Goal: Transaction & Acquisition: Purchase product/service

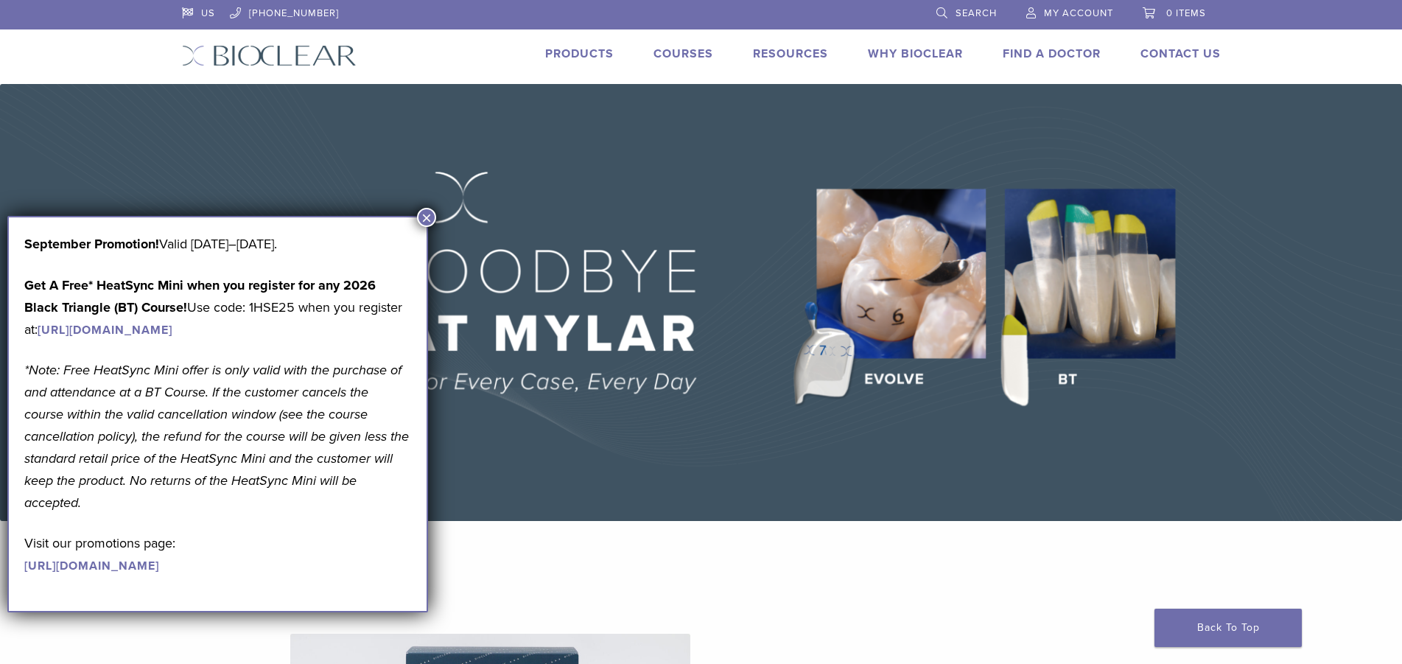
click at [429, 216] on button "×" at bounding box center [426, 217] width 19 height 19
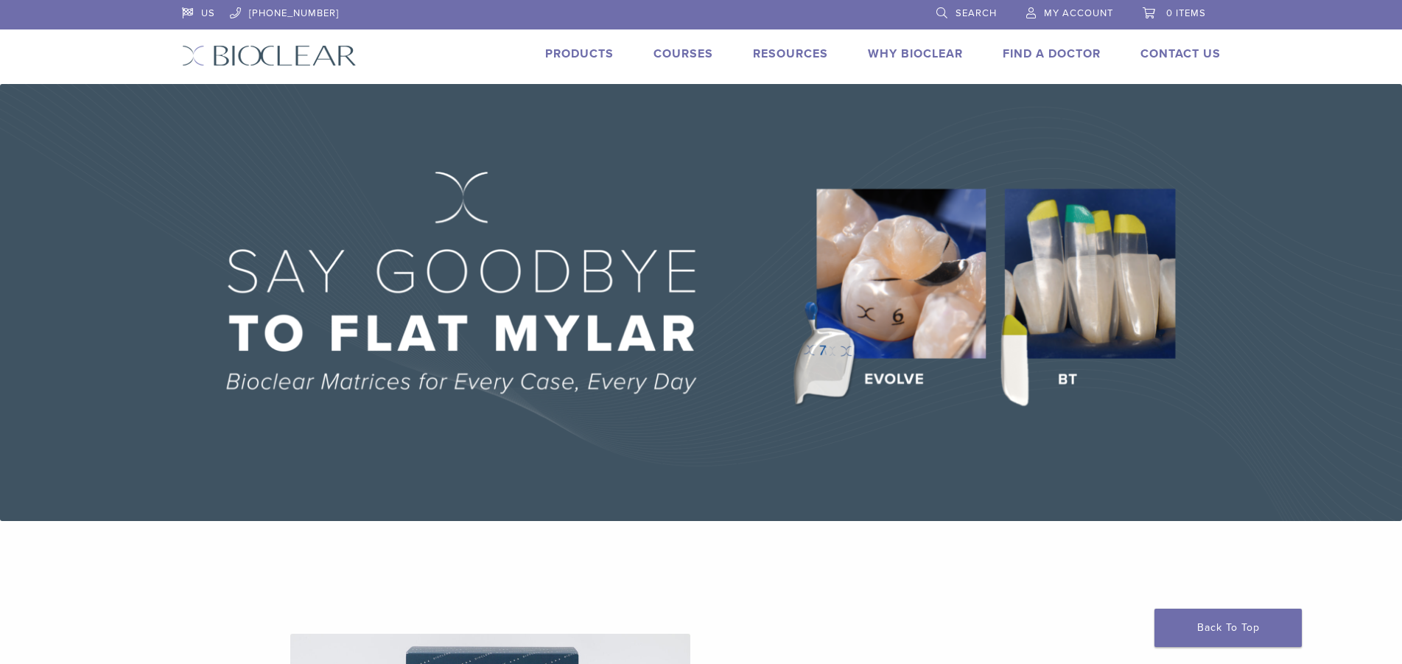
click at [584, 57] on link "Products" at bounding box center [579, 53] width 69 height 15
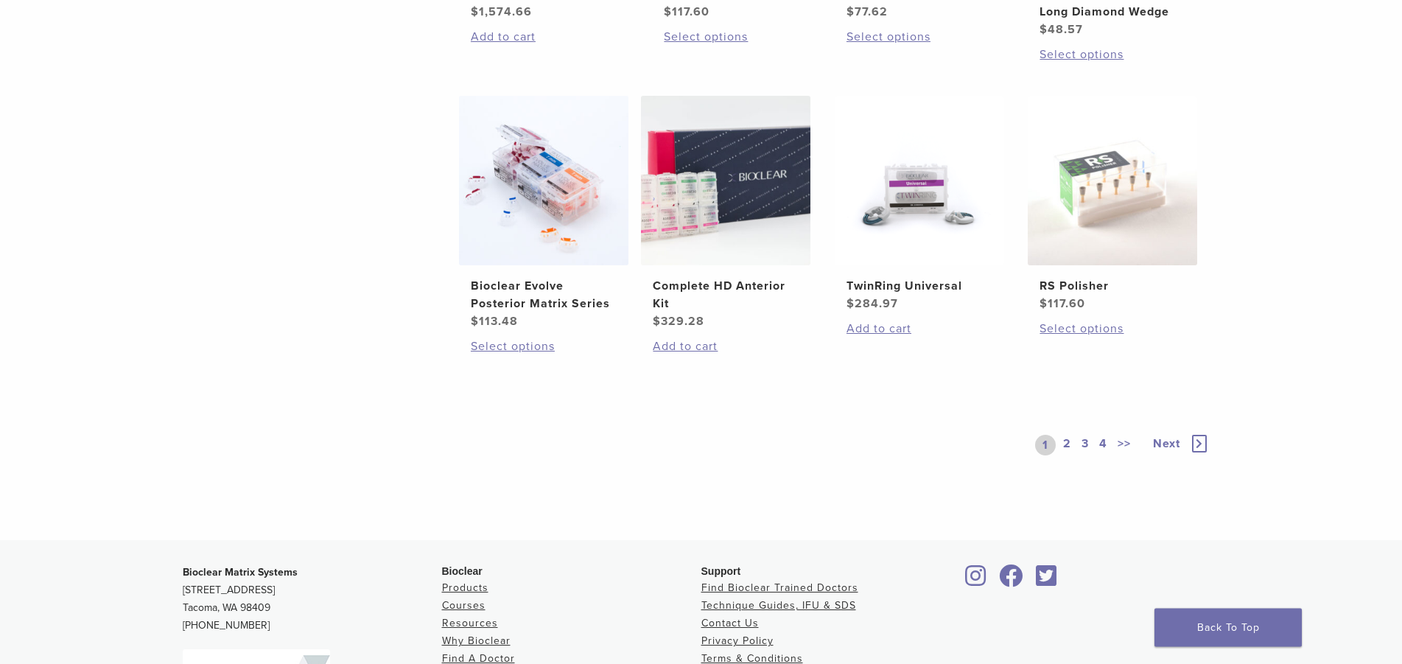
scroll to position [1127, 0]
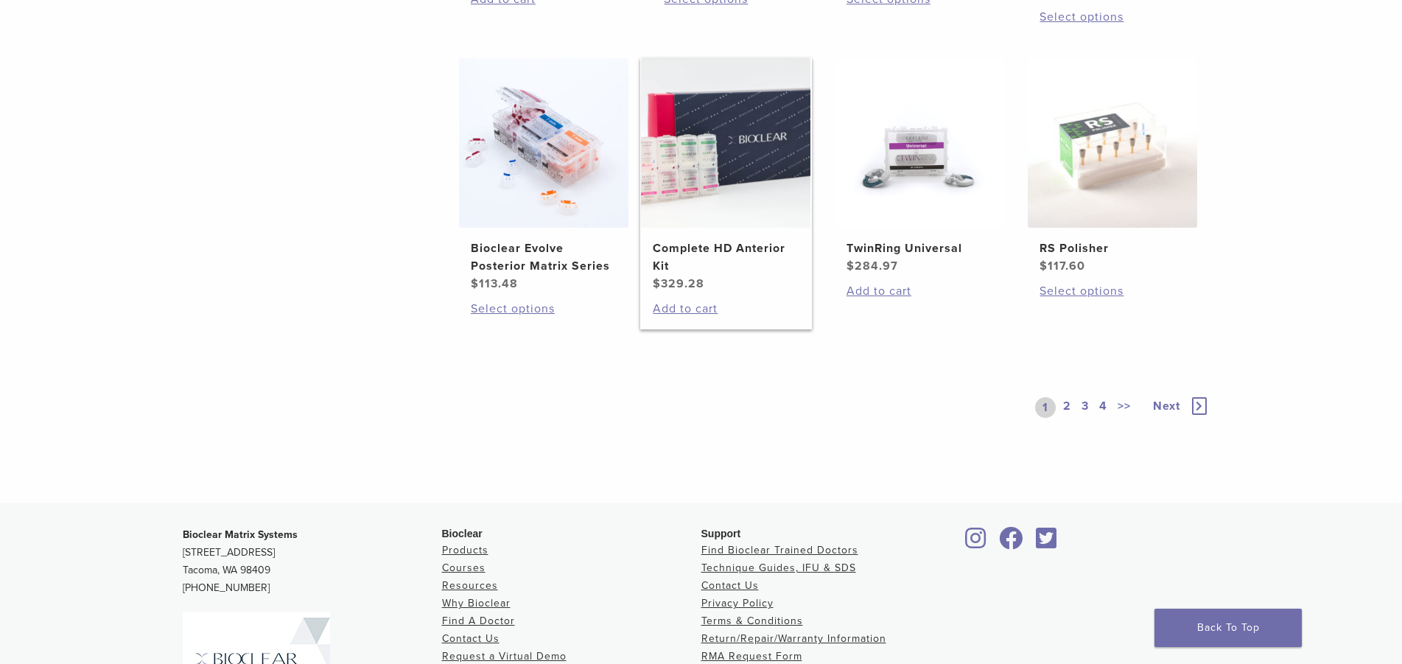
click at [709, 133] on img at bounding box center [725, 142] width 169 height 169
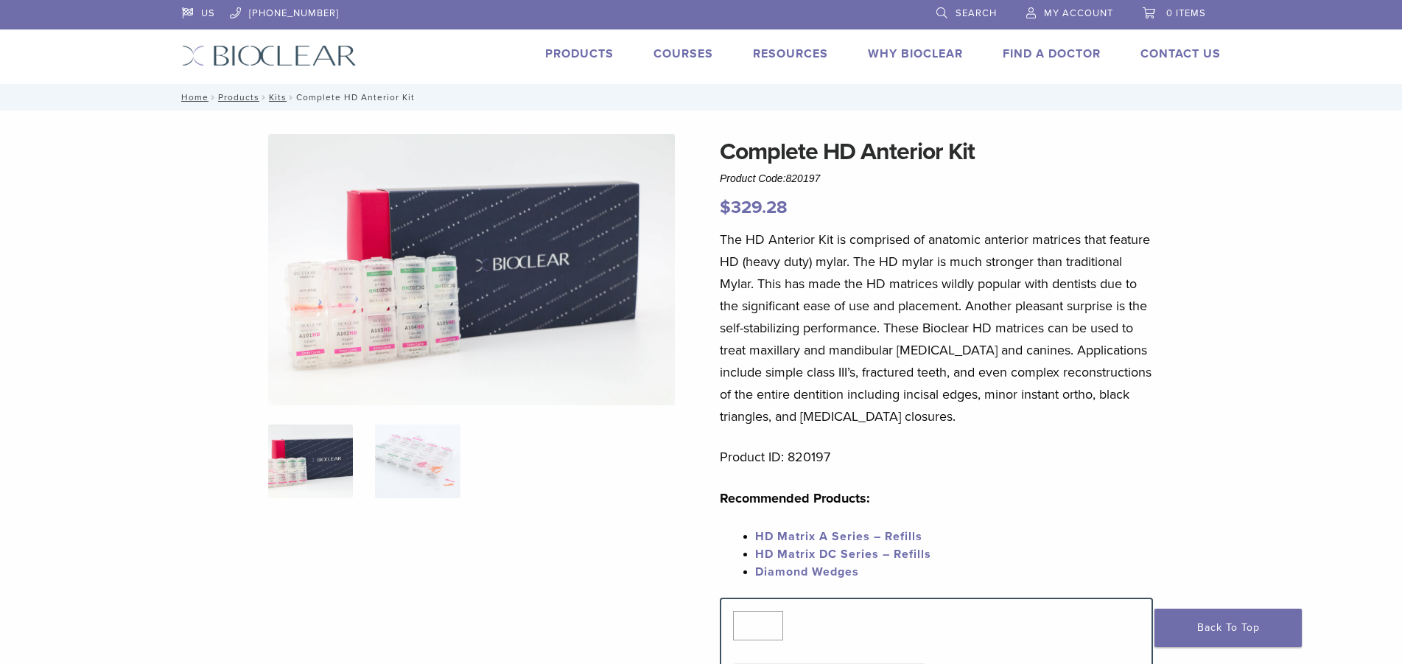
click at [435, 321] on img at bounding box center [471, 269] width 407 height 271
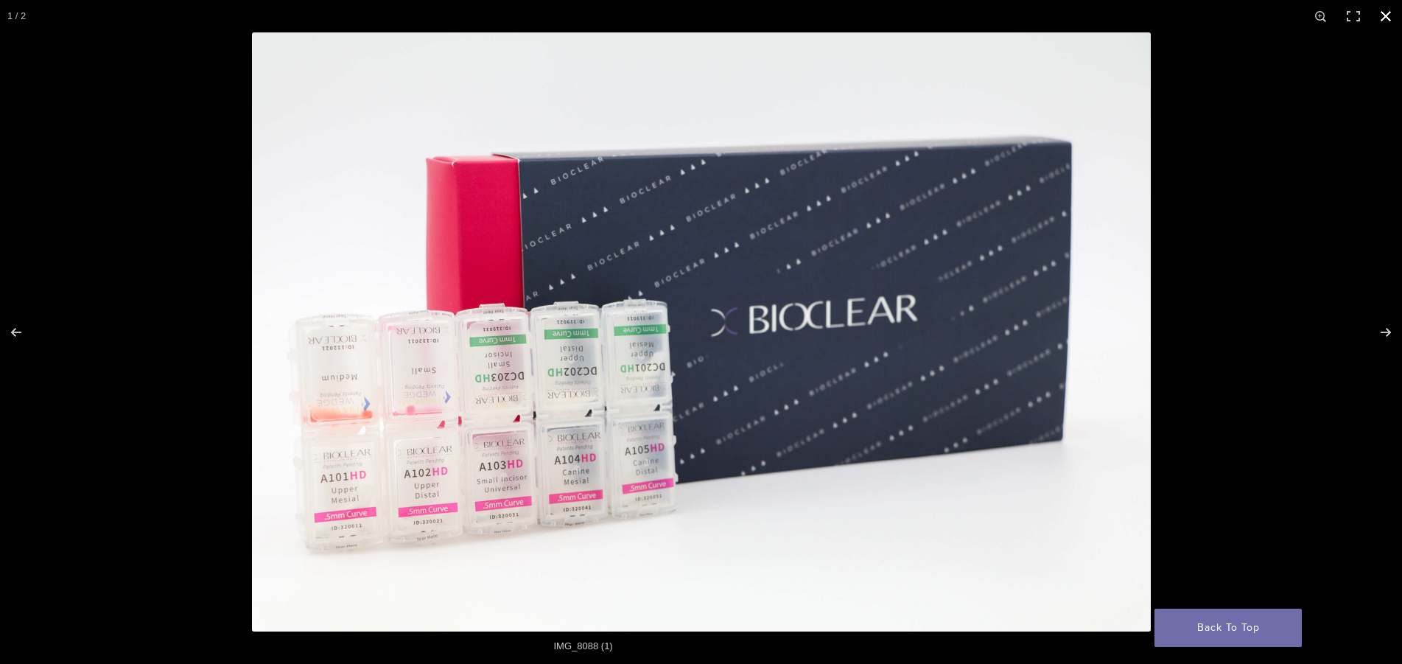
click at [1387, 17] on button "Close (Esc)" at bounding box center [1386, 16] width 32 height 32
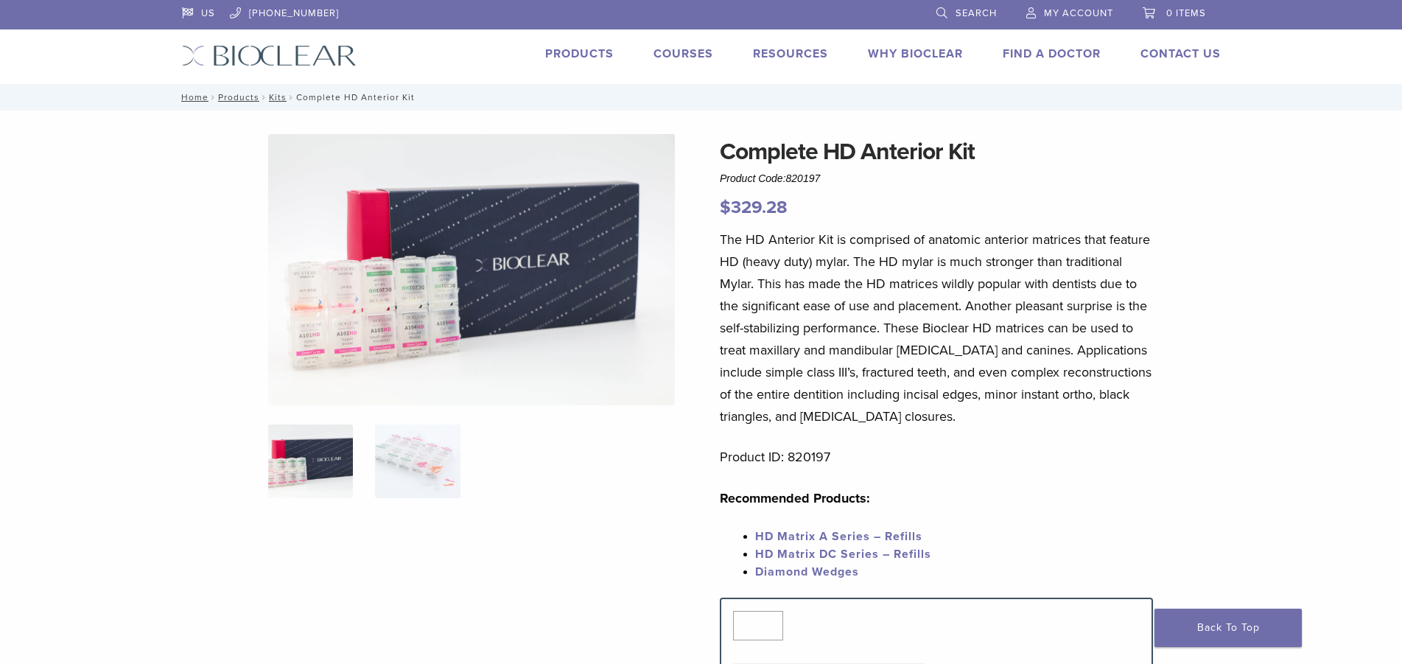
click at [583, 57] on link "Products" at bounding box center [579, 53] width 69 height 15
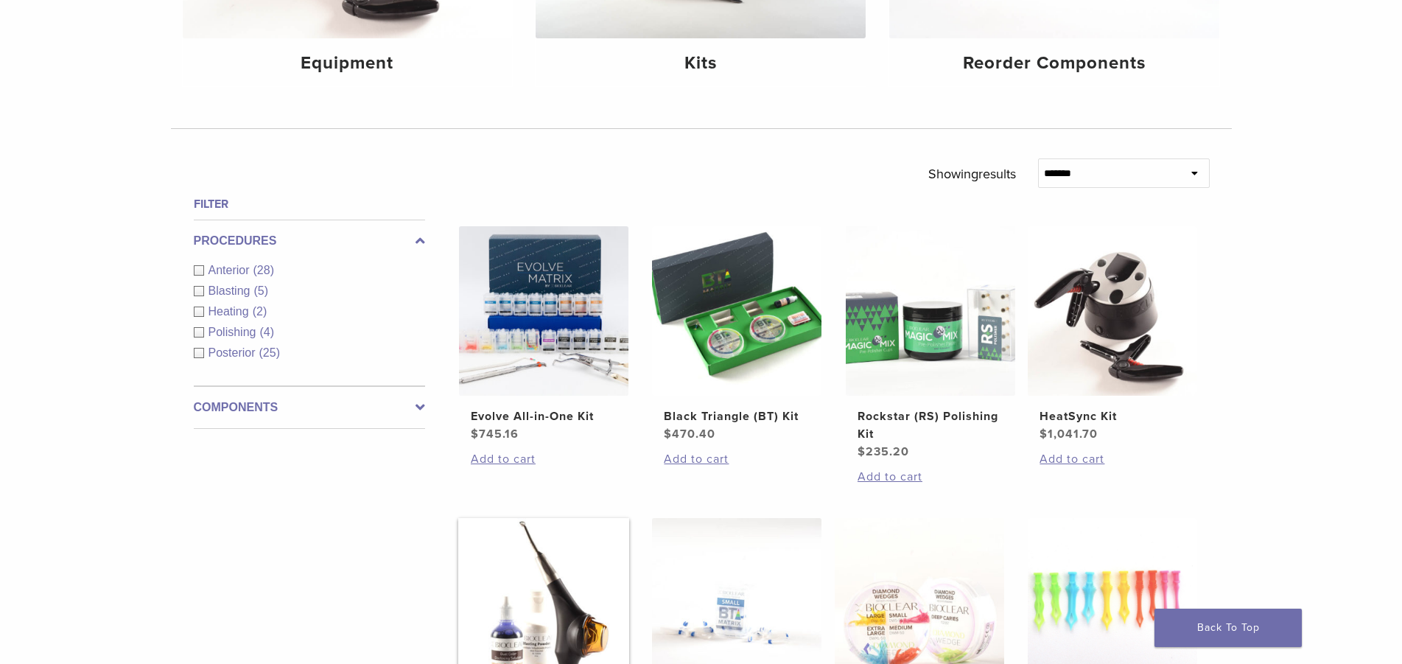
scroll to position [451, 0]
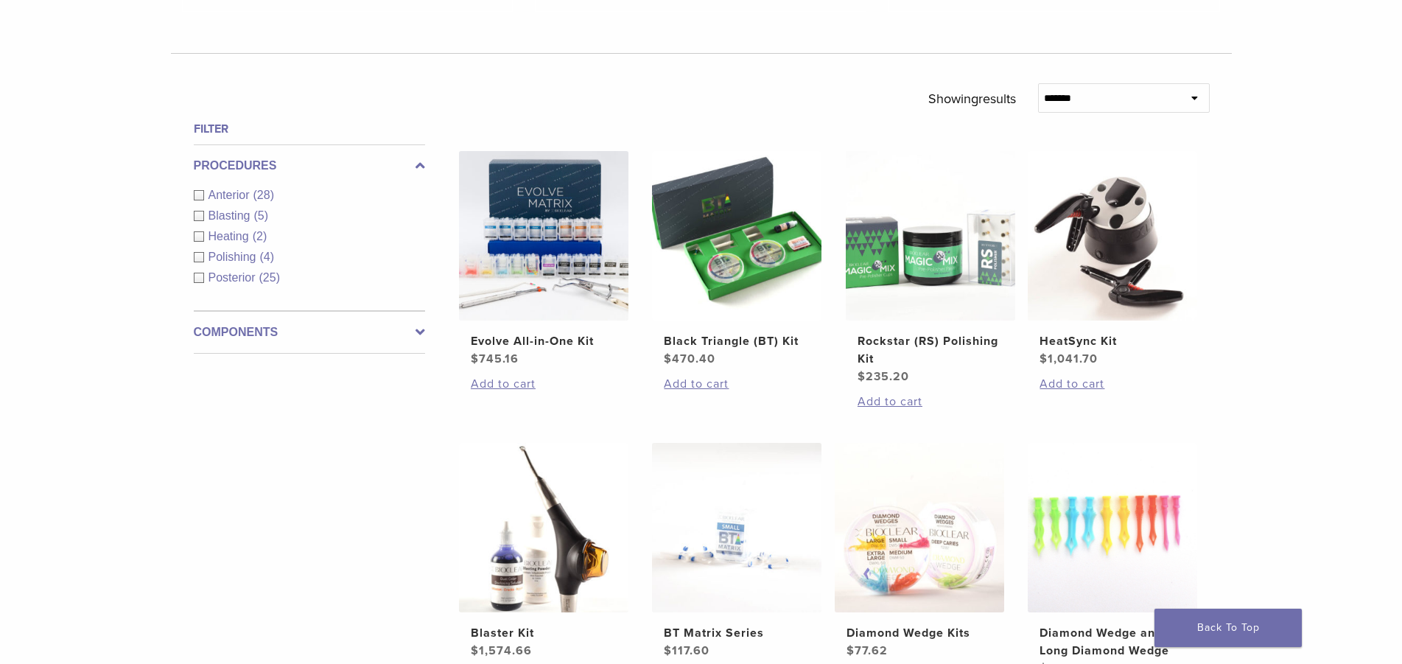
click at [196, 195] on div "Anterior (28)" at bounding box center [309, 195] width 231 height 18
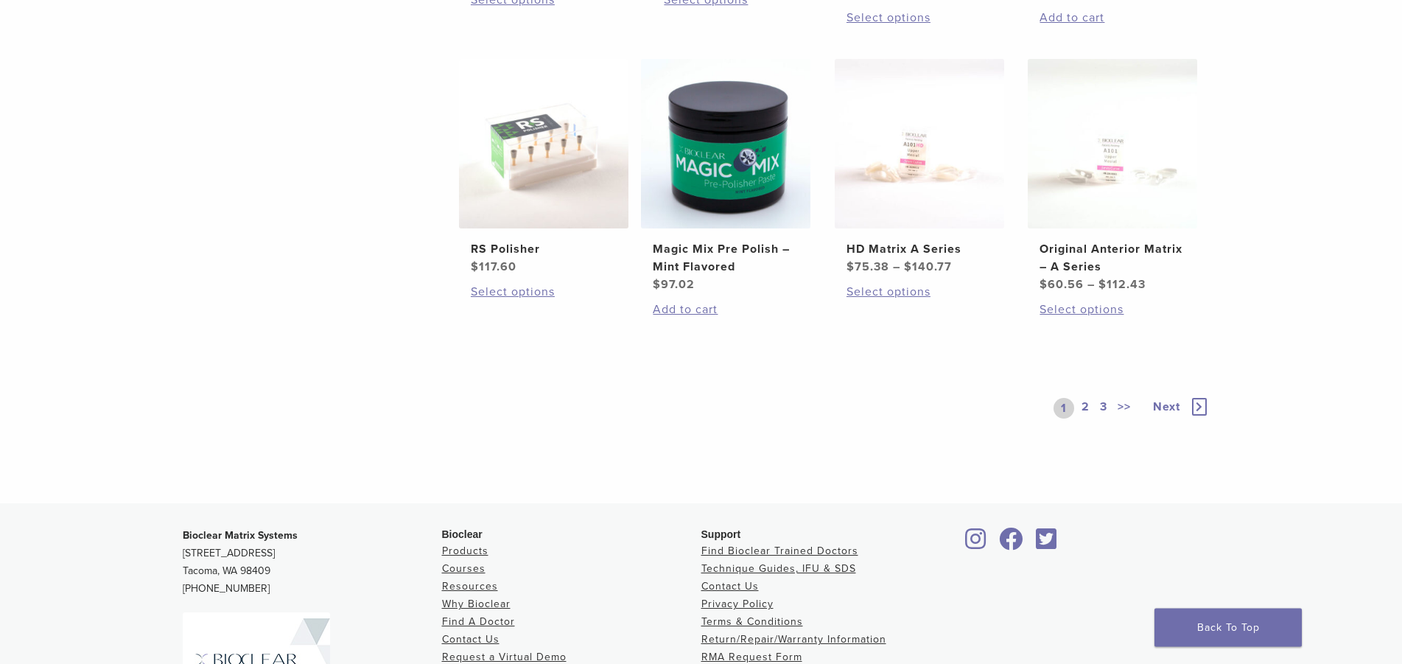
scroll to position [1127, 0]
click at [1085, 402] on link "2" at bounding box center [1086, 407] width 14 height 21
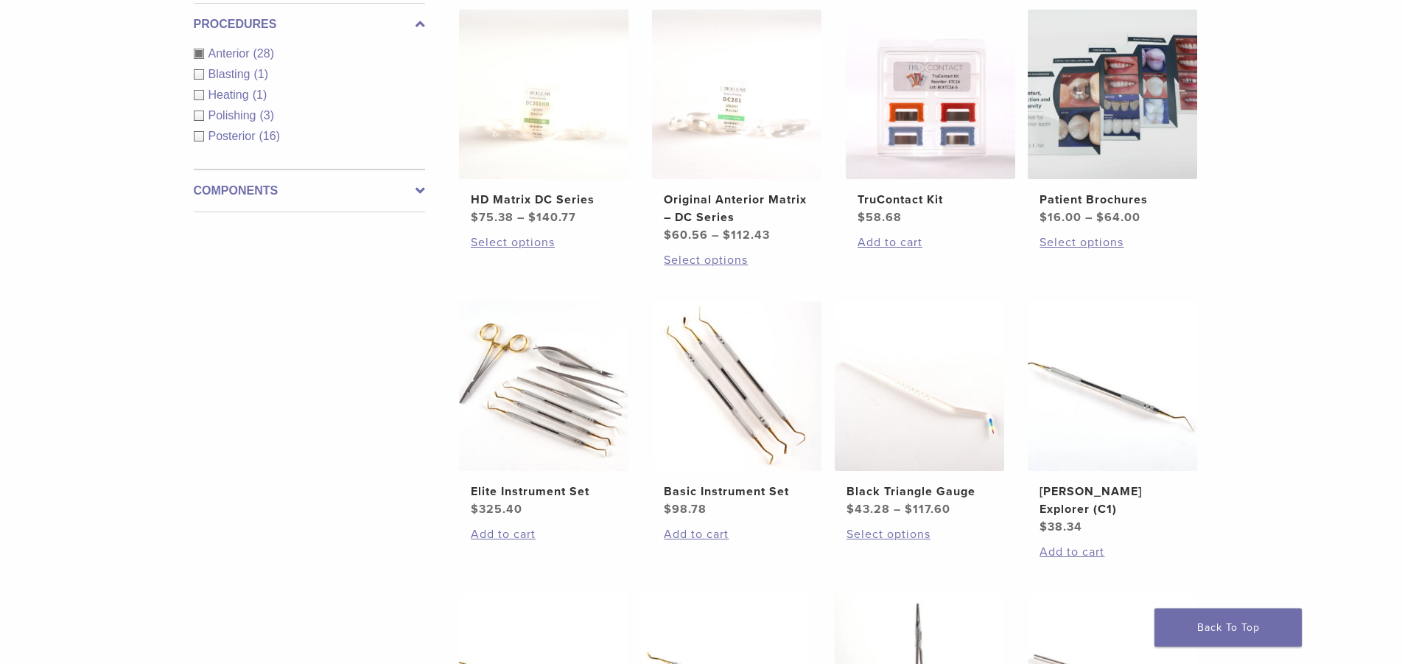
scroll to position [526, 0]
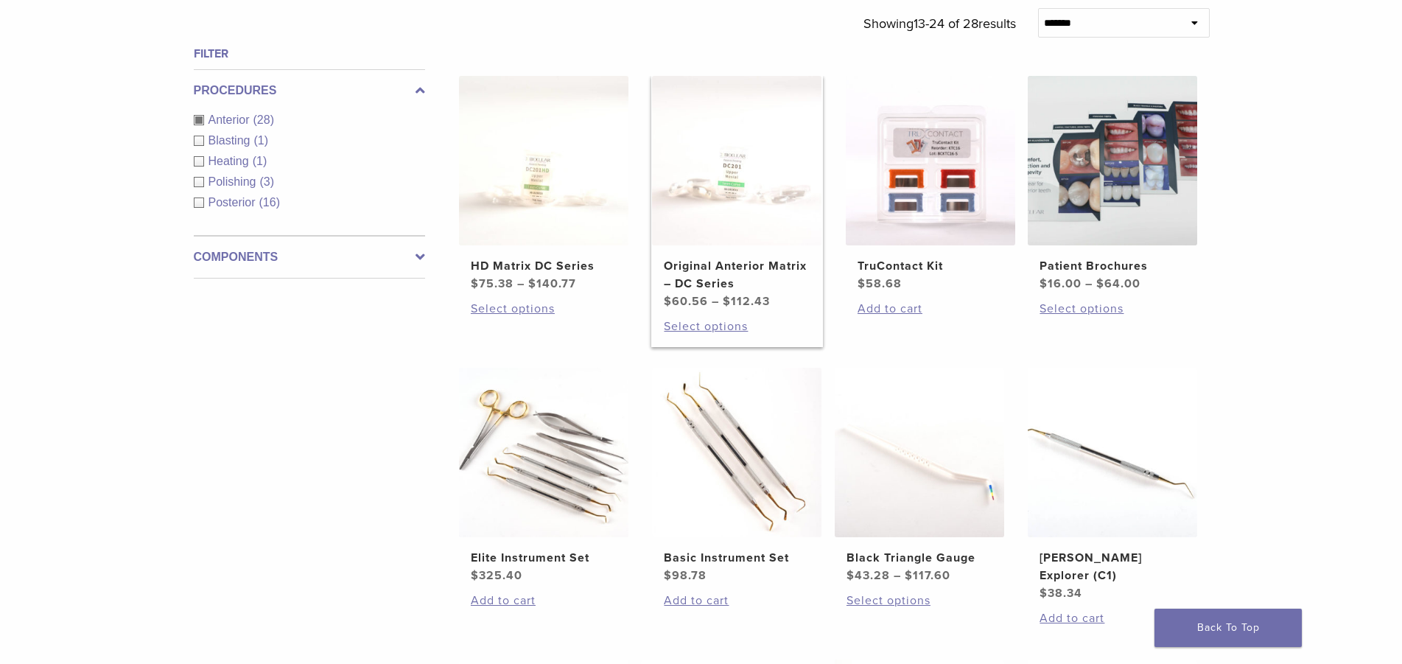
click at [731, 172] on img at bounding box center [736, 160] width 169 height 169
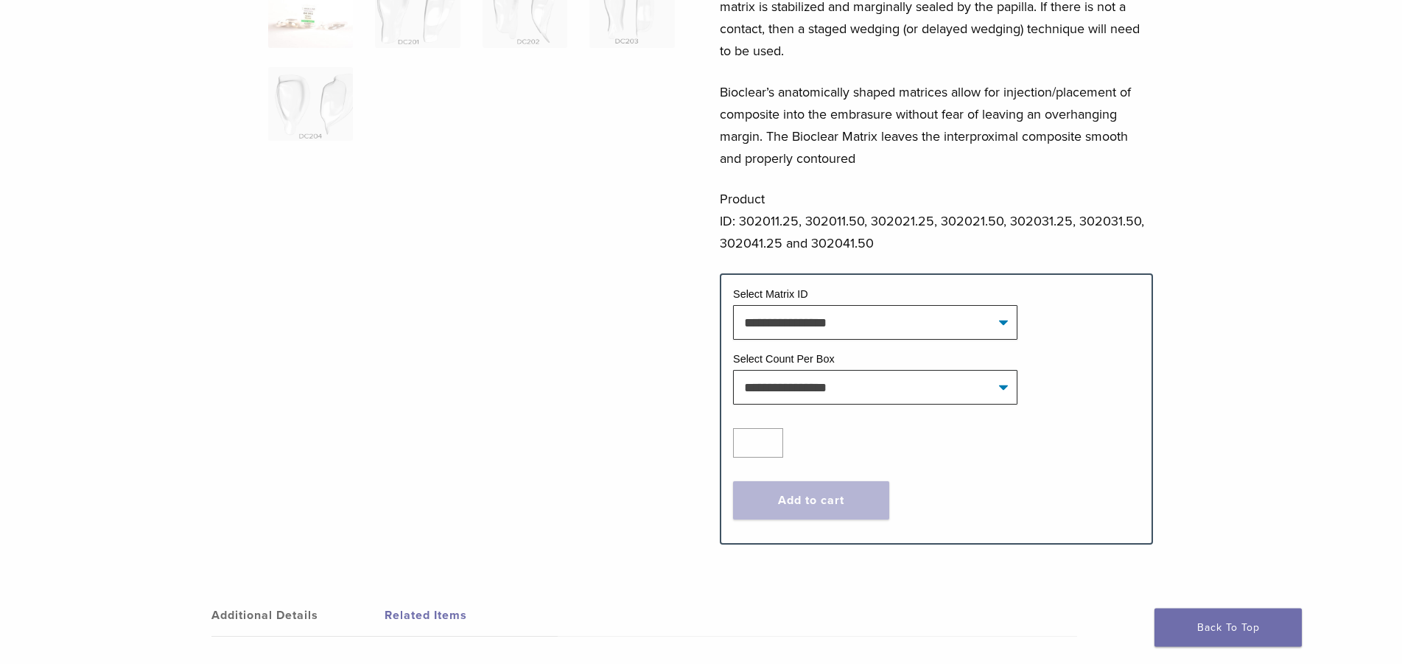
scroll to position [451, 0]
click at [733, 304] on select "**********" at bounding box center [875, 321] width 284 height 34
click at [1065, 326] on tr "**********" at bounding box center [936, 318] width 407 height 65
click at [733, 369] on select "**********" at bounding box center [875, 386] width 284 height 34
click at [1105, 427] on div "Quantity Quantity *" at bounding box center [936, 441] width 407 height 29
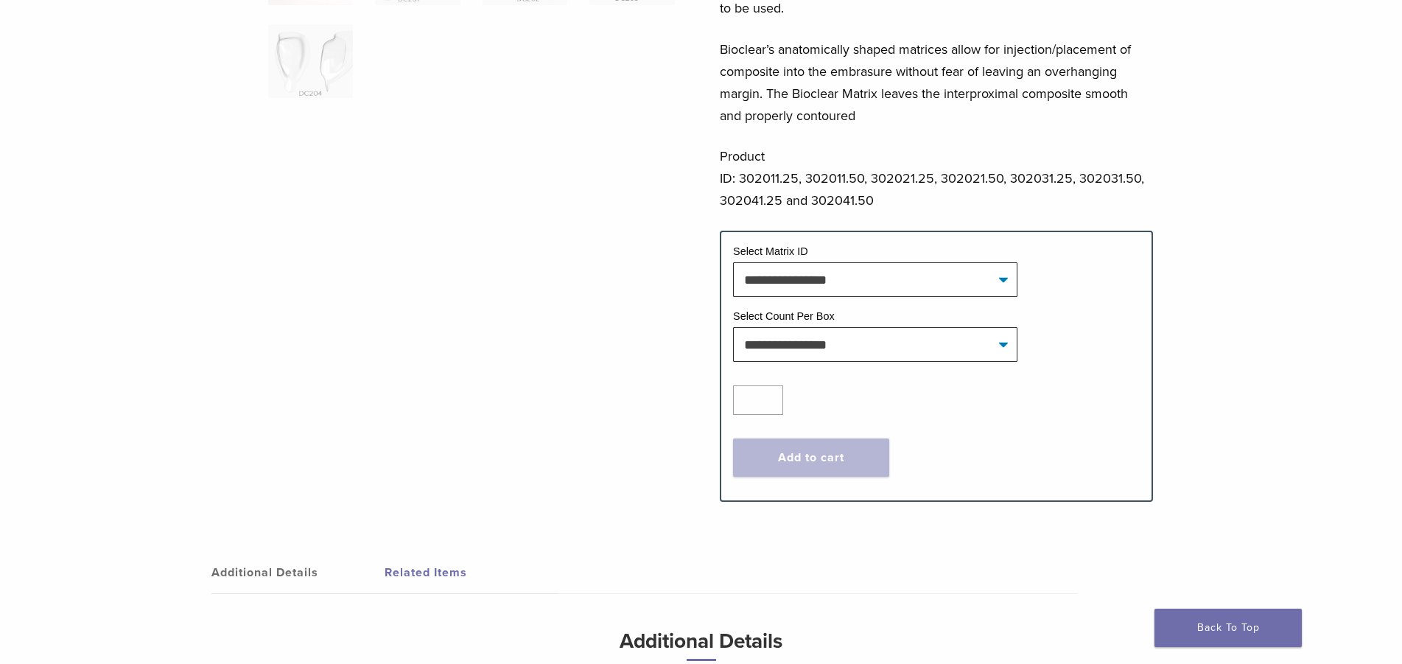
scroll to position [0, 0]
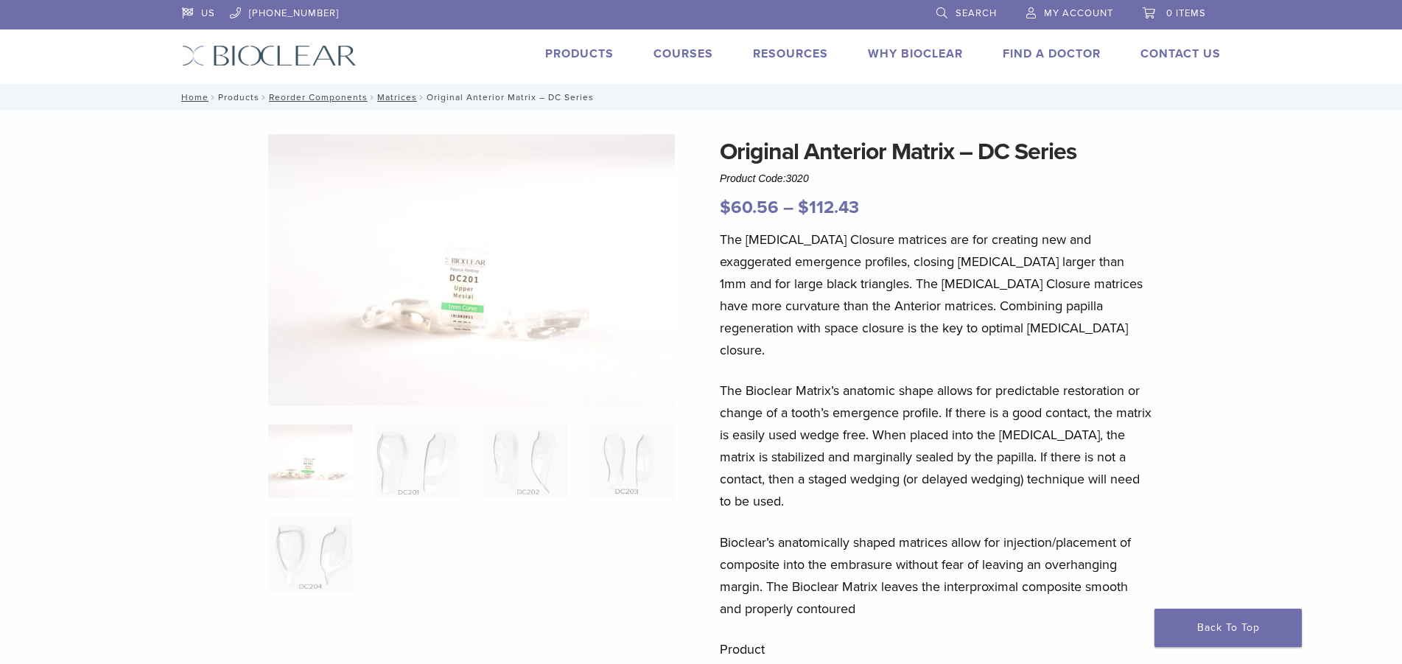
click at [233, 97] on link "Products" at bounding box center [238, 97] width 41 height 10
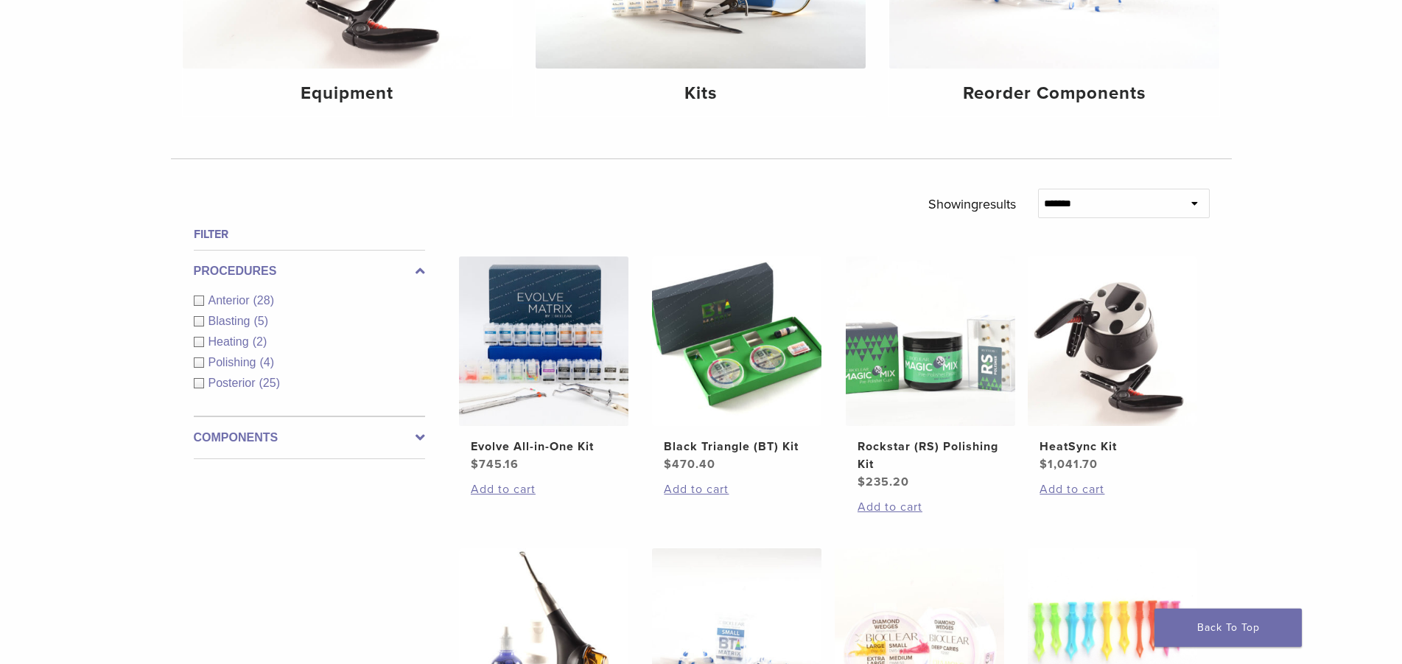
scroll to position [376, 0]
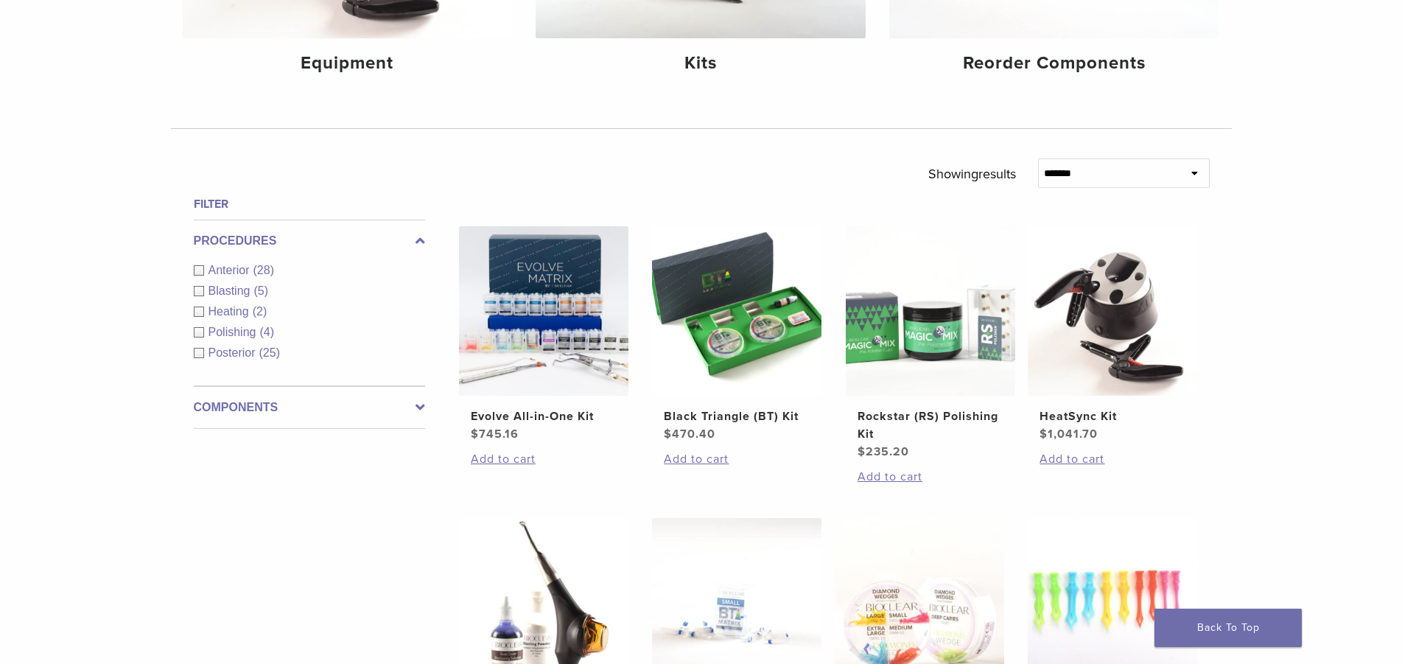
click at [419, 405] on icon at bounding box center [421, 408] width 10 height 18
click at [248, 413] on link "See 3 more" at bounding box center [228, 416] width 69 height 15
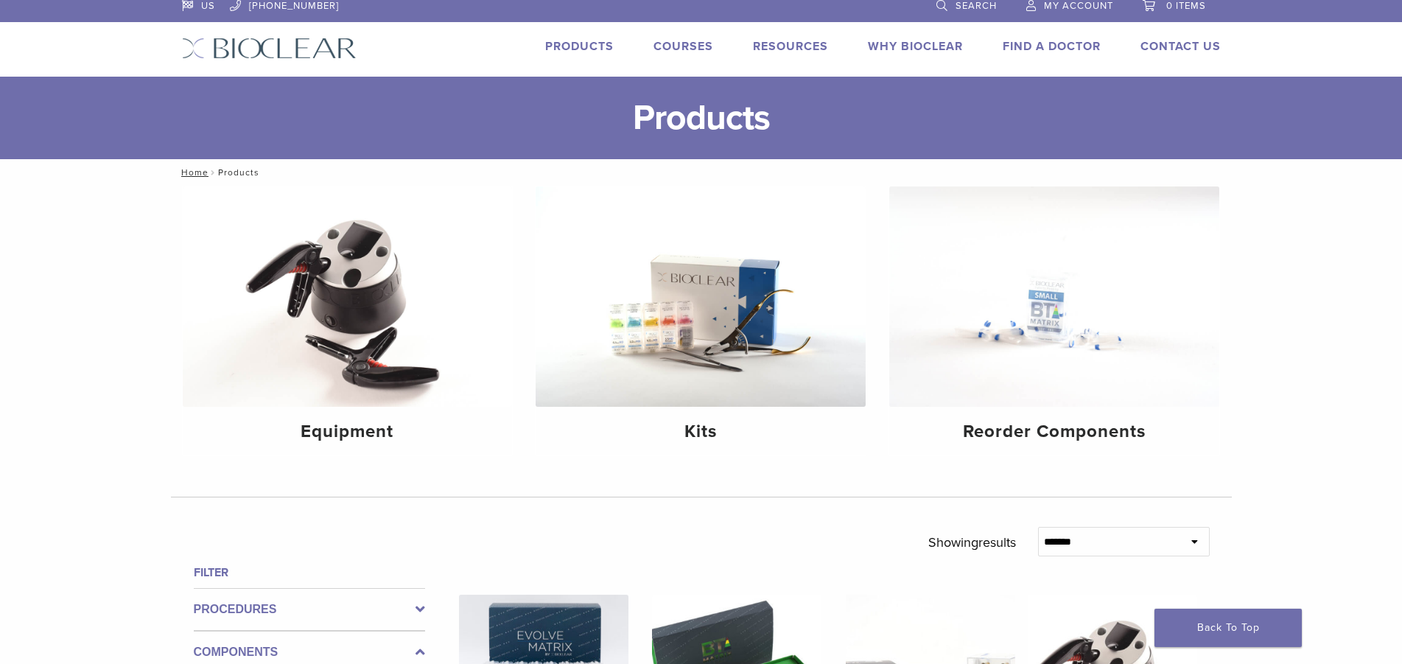
scroll to position [0, 0]
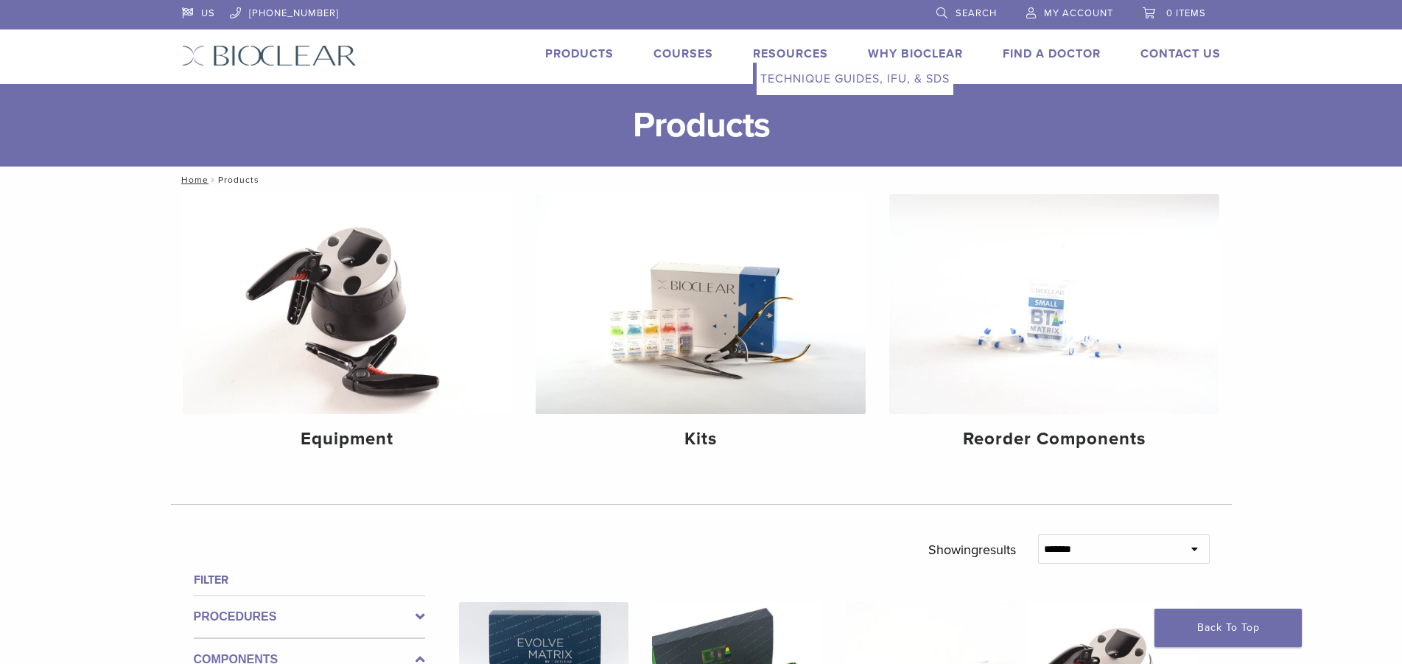
click at [795, 81] on link "Technique Guides, IFU, & SDS" at bounding box center [855, 79] width 197 height 32
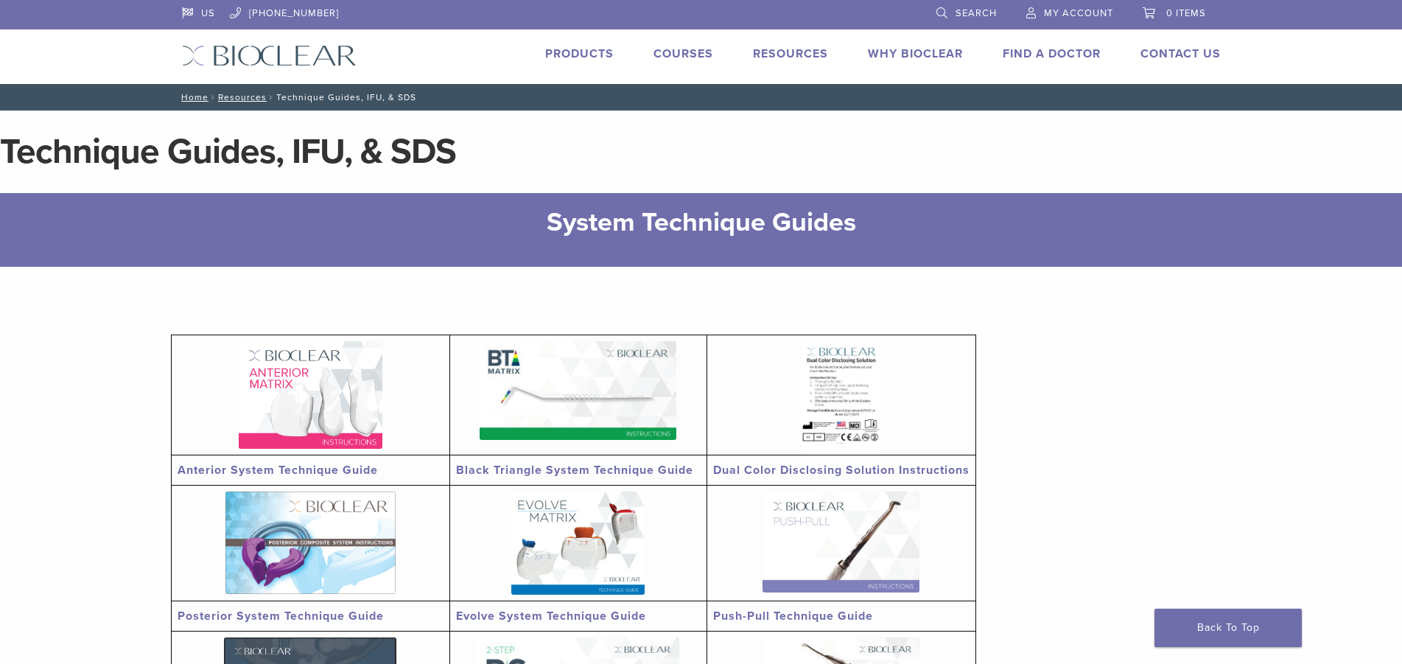
click at [298, 370] on img at bounding box center [311, 395] width 144 height 108
click at [570, 52] on link "Products" at bounding box center [579, 53] width 69 height 15
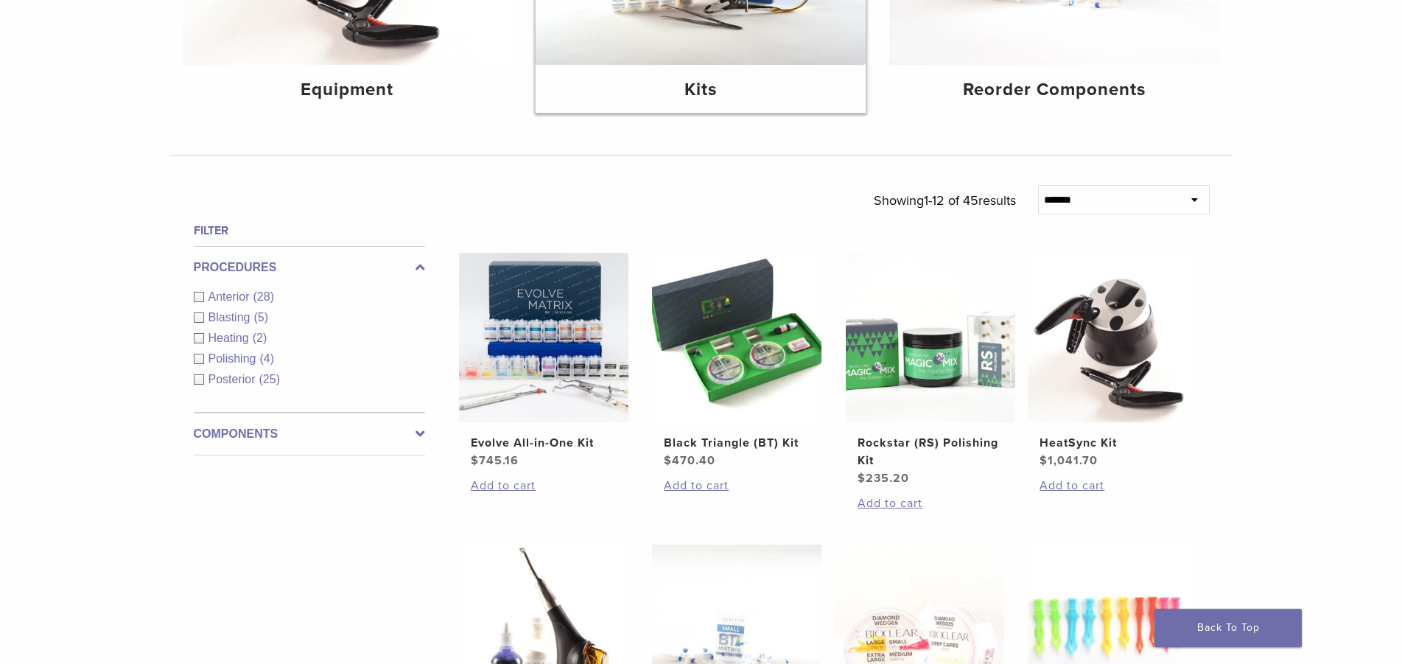
scroll to position [376, 0]
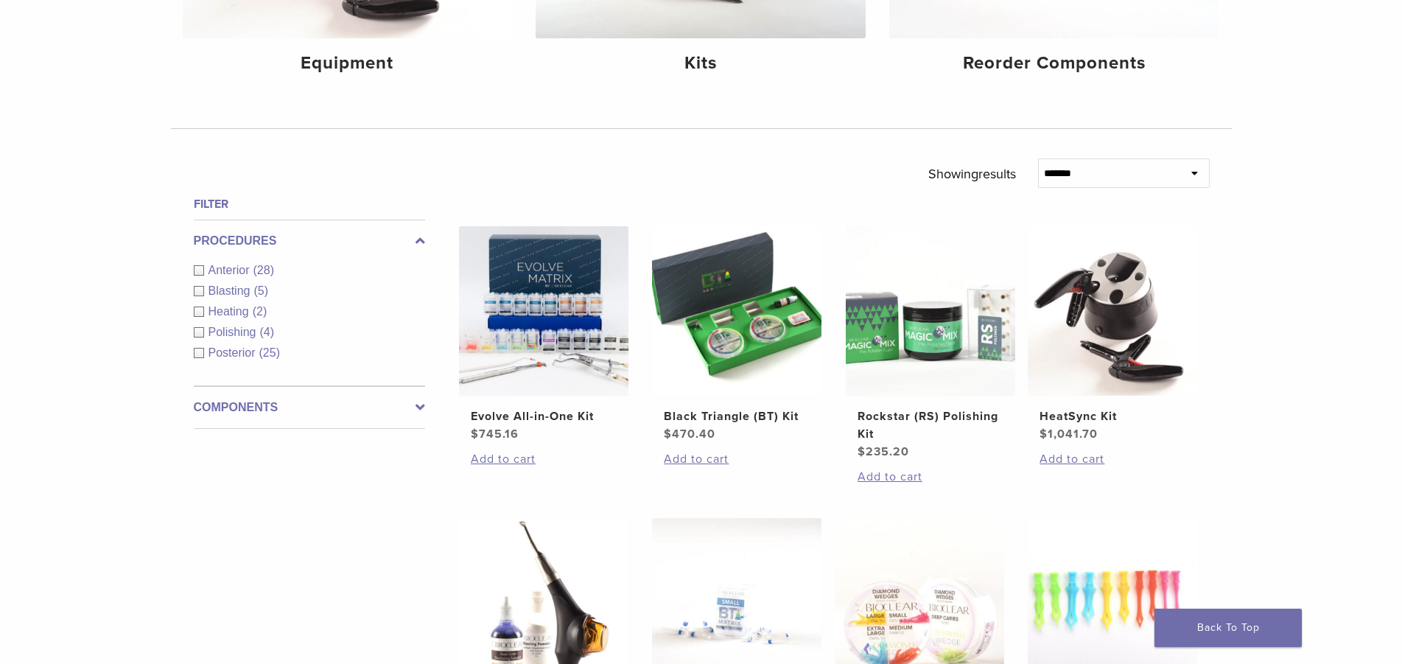
click at [200, 267] on div "Anterior (28)" at bounding box center [309, 271] width 231 height 18
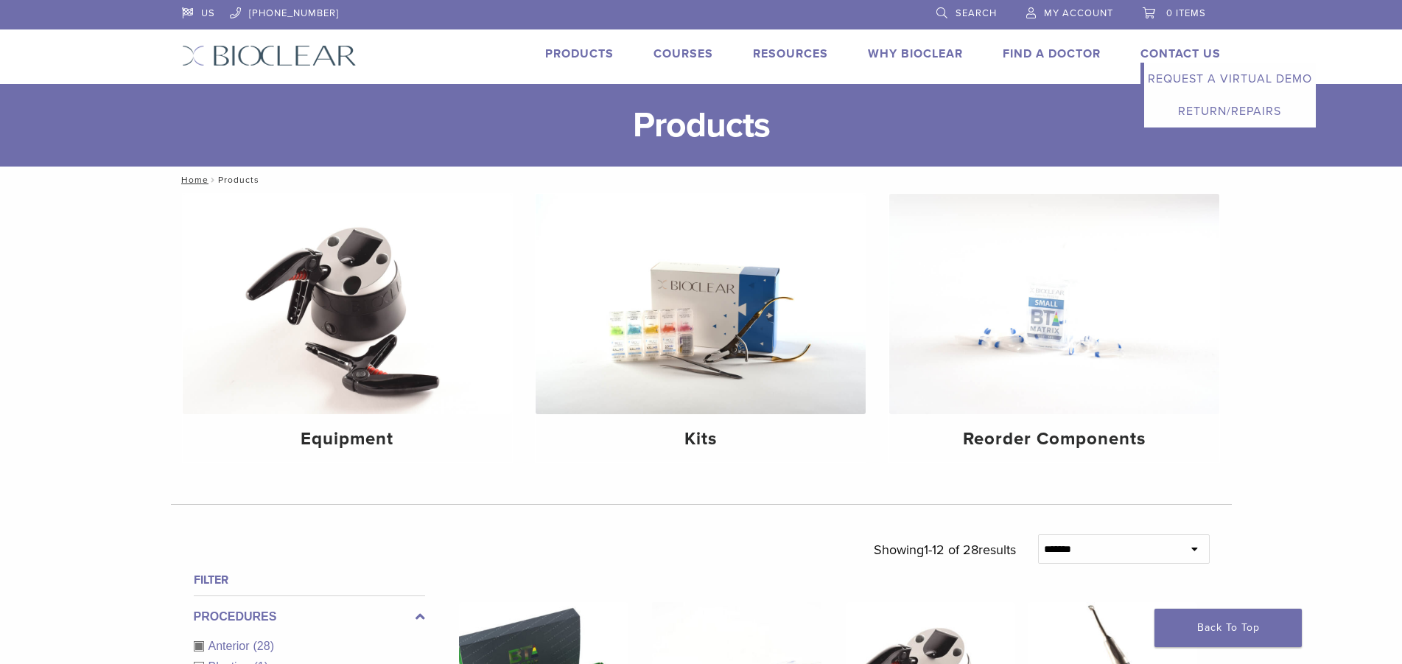
click at [1167, 48] on link "Contact Us" at bounding box center [1181, 53] width 80 height 15
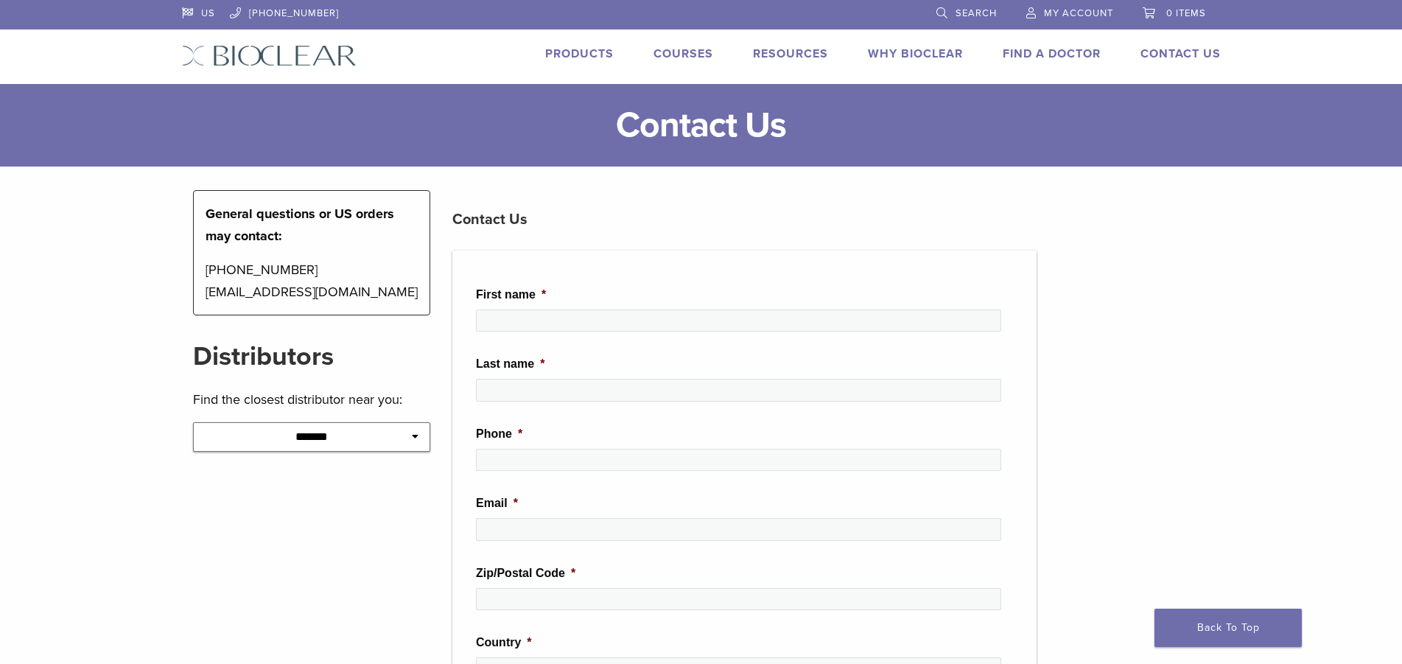
click at [592, 50] on link "Products" at bounding box center [579, 53] width 69 height 15
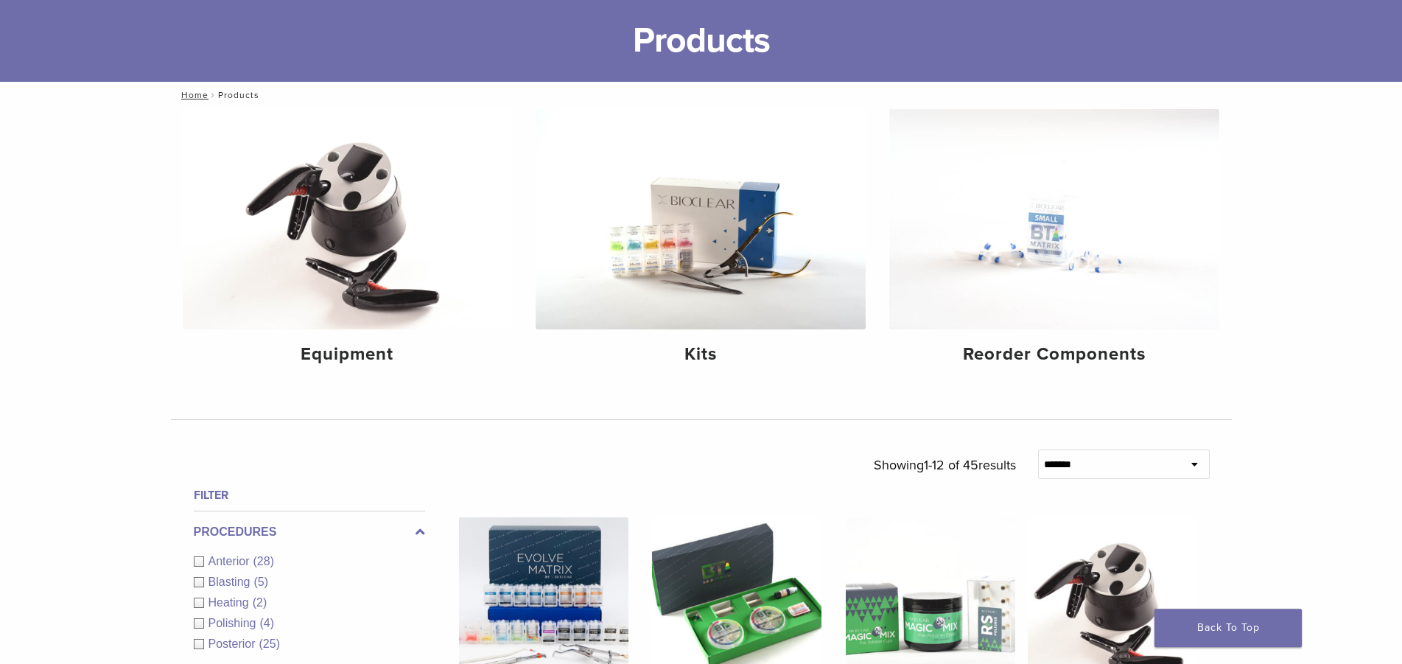
scroll to position [150, 0]
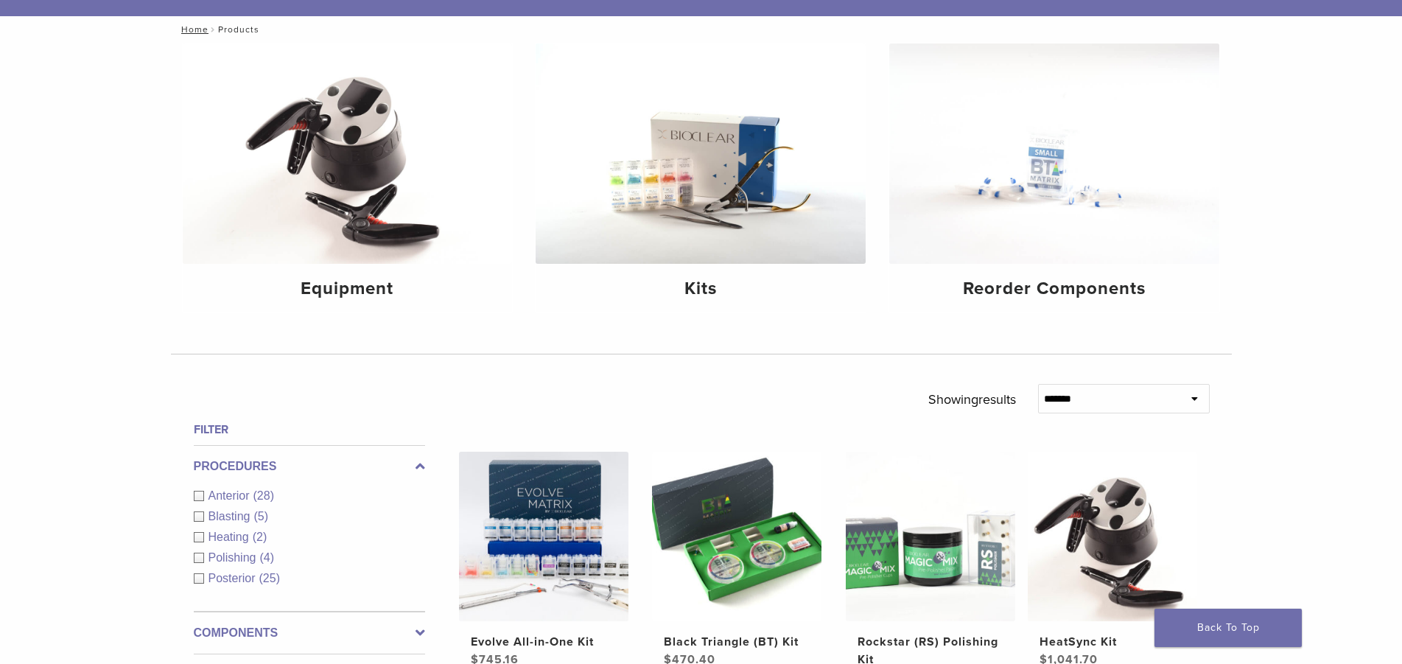
click at [199, 493] on div "Anterior (28)" at bounding box center [309, 496] width 231 height 18
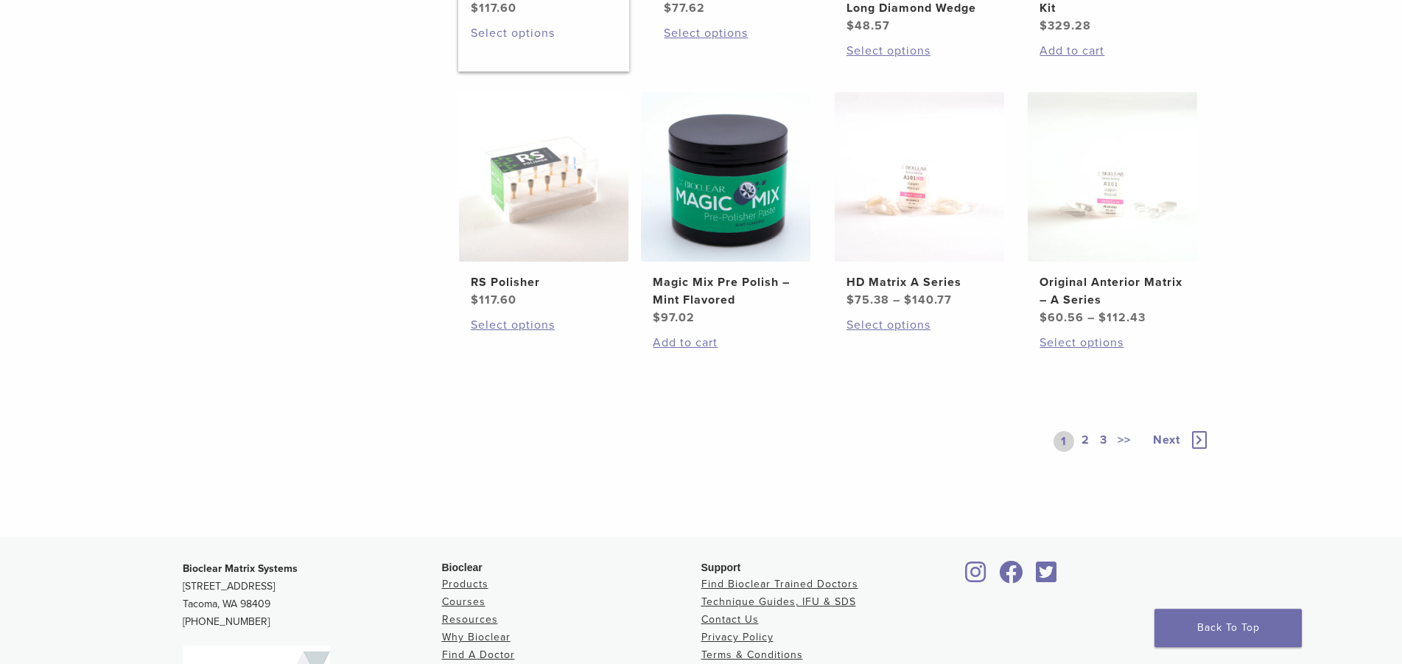
scroll to position [1127, 0]
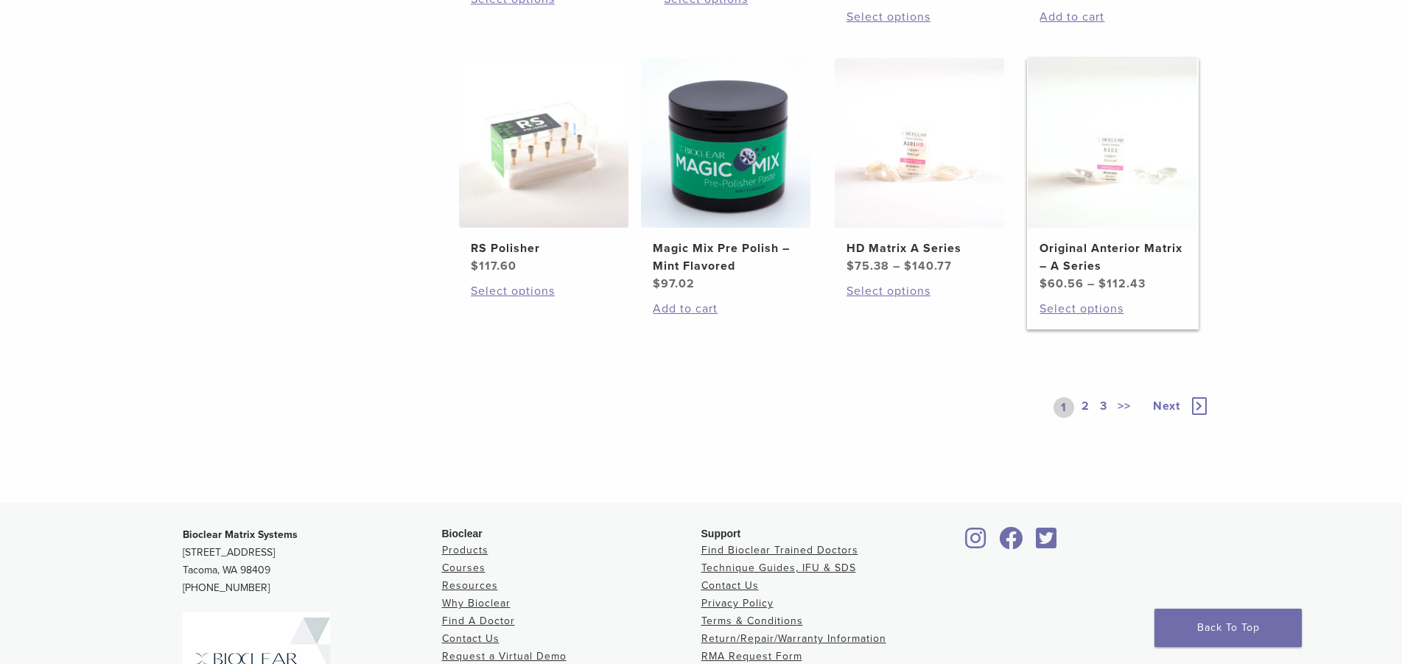
click at [1113, 179] on img at bounding box center [1112, 142] width 169 height 169
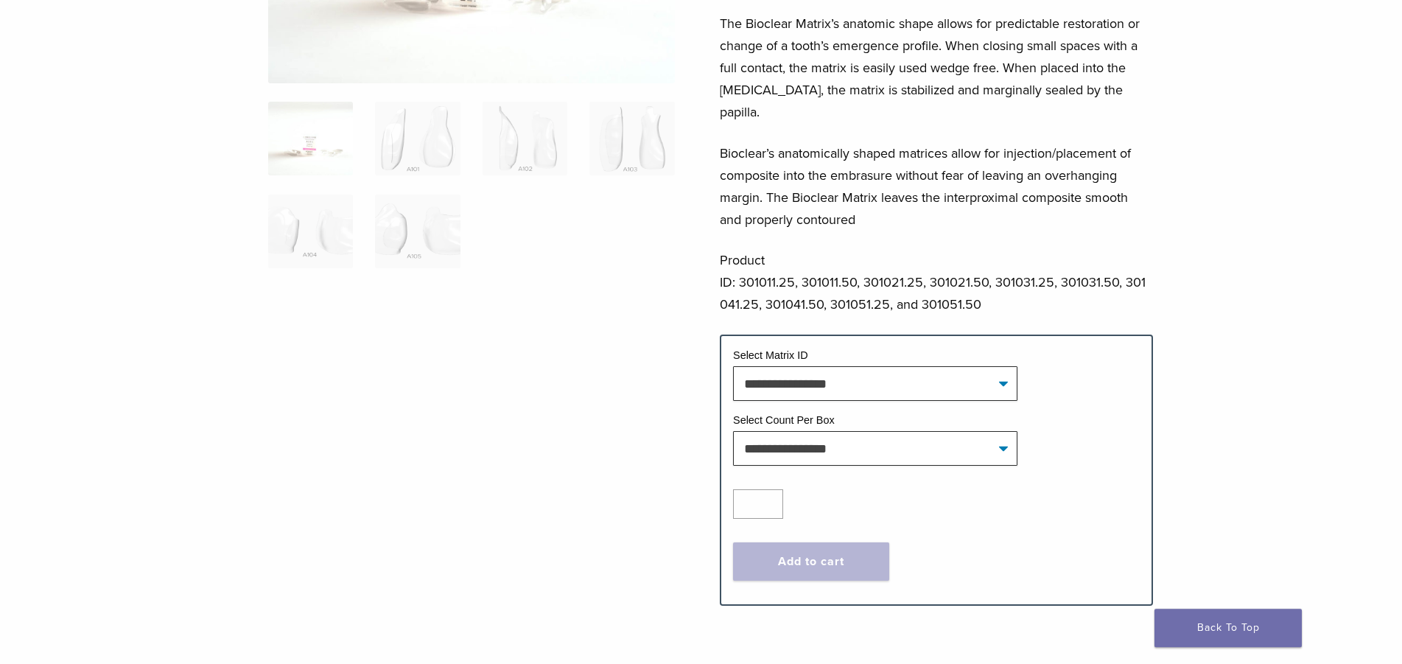
scroll to position [376, 0]
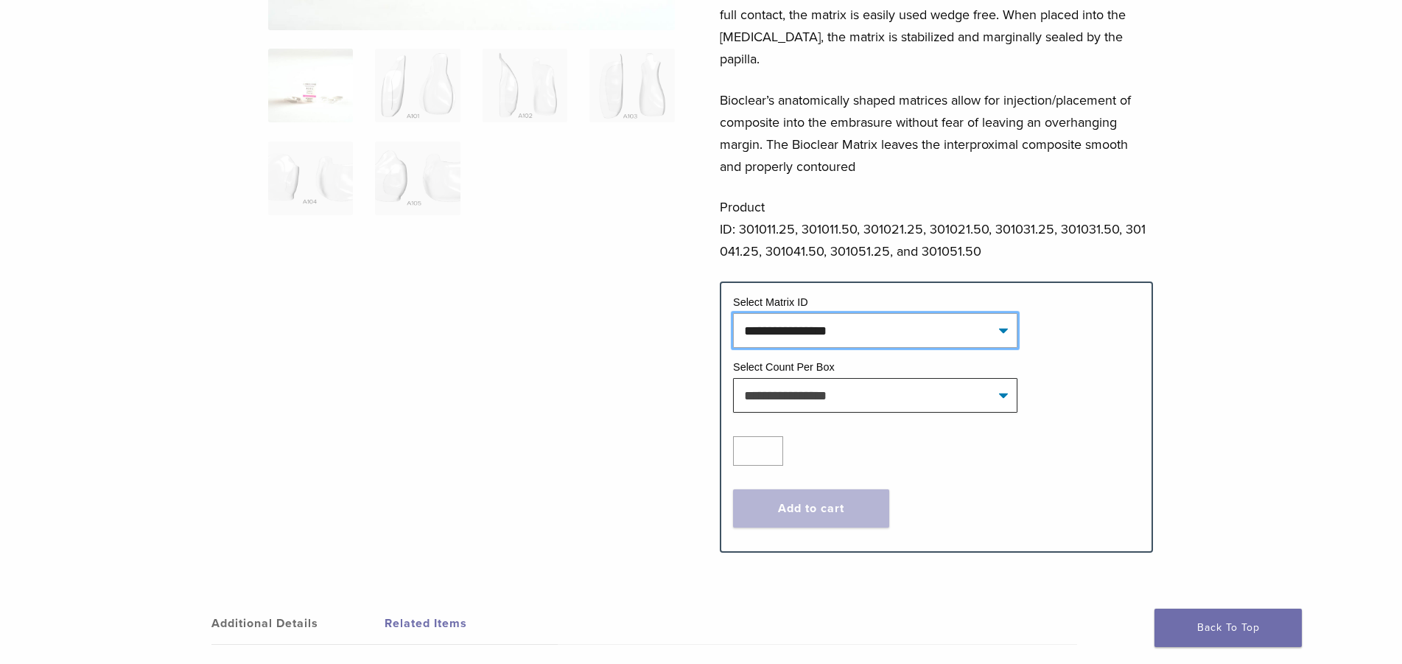
click at [733, 313] on select "**********" at bounding box center [875, 330] width 284 height 34
click at [1041, 335] on tr "**********" at bounding box center [936, 327] width 407 height 65
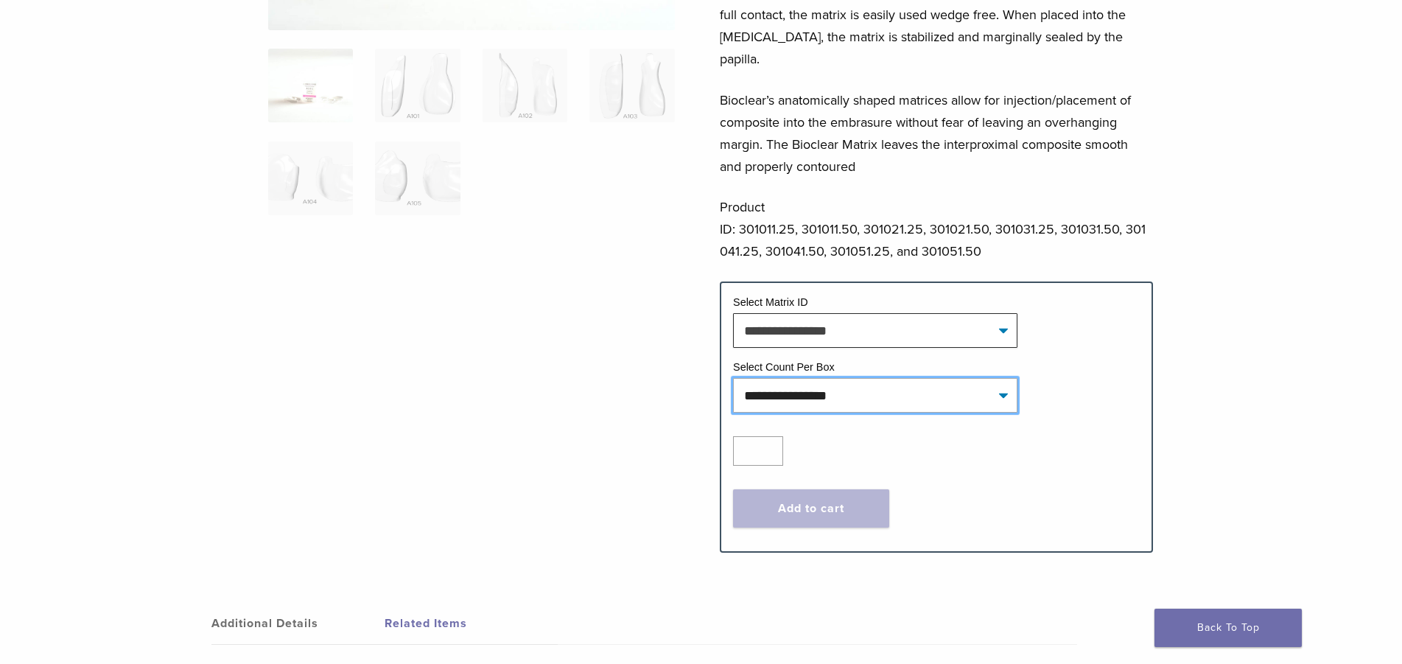
click at [733, 378] on select "**********" at bounding box center [875, 395] width 284 height 34
click at [1085, 360] on td "Select Count Per Box" at bounding box center [936, 369] width 407 height 19
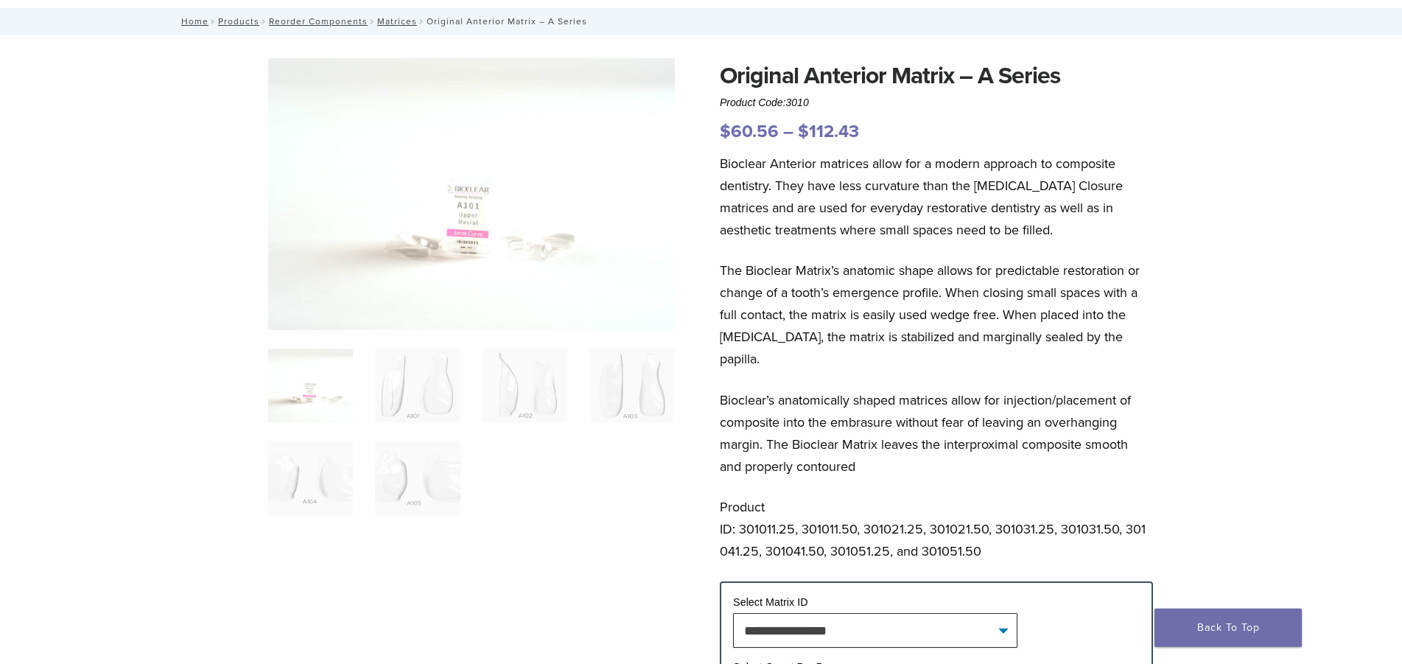
scroll to position [75, 0]
